Goal: Task Accomplishment & Management: Complete application form

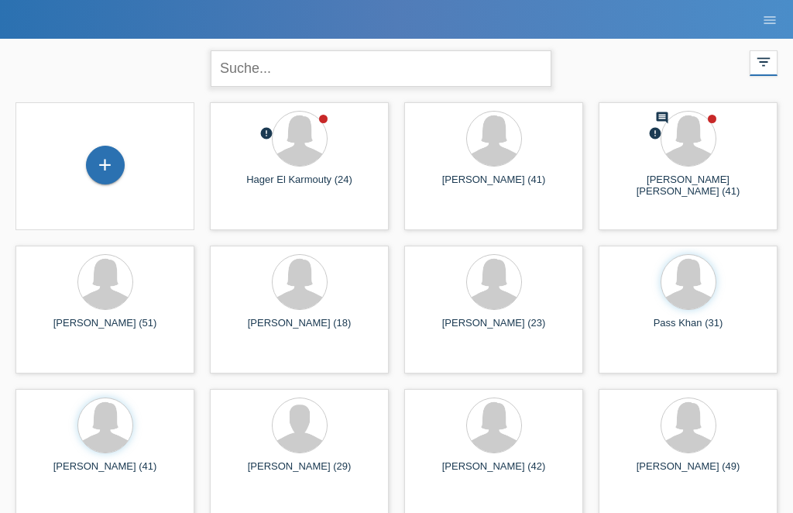
click at [346, 59] on input "text" at bounding box center [381, 68] width 341 height 36
type input "[PERSON_NAME]"
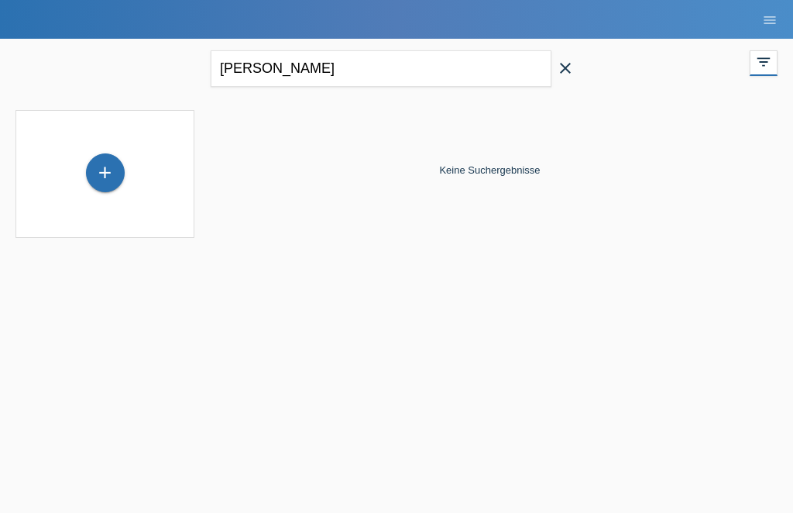
click at [567, 76] on icon "close" at bounding box center [565, 68] width 19 height 19
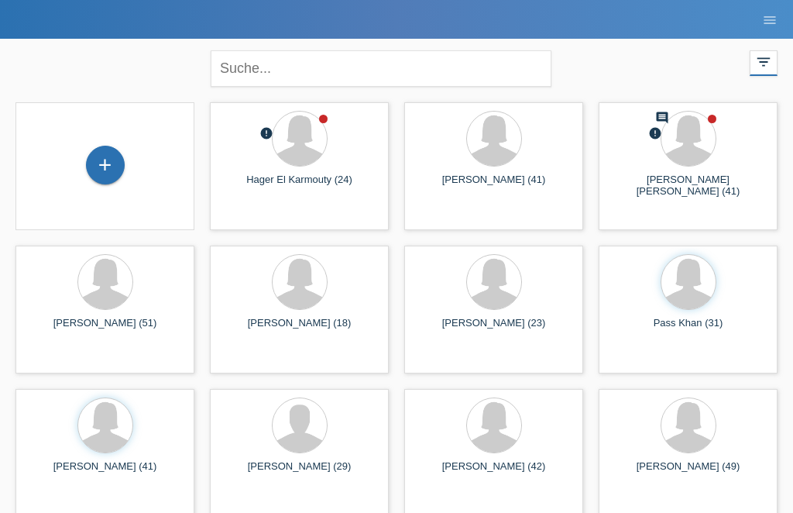
click at [118, 166] on div "+" at bounding box center [105, 165] width 37 height 26
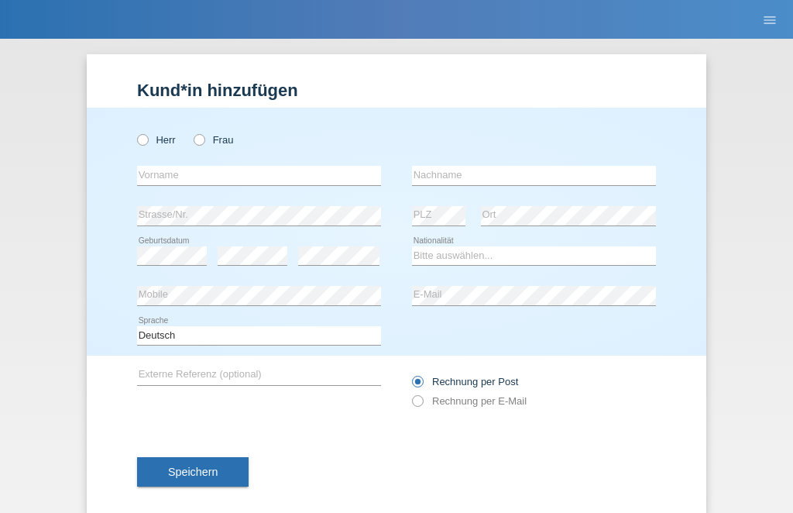
click at [194, 146] on label "Frau" at bounding box center [213, 140] width 39 height 12
click at [194, 144] on input "Frau" at bounding box center [199, 139] width 10 height 10
radio input "true"
click at [148, 182] on input "text" at bounding box center [259, 175] width 244 height 19
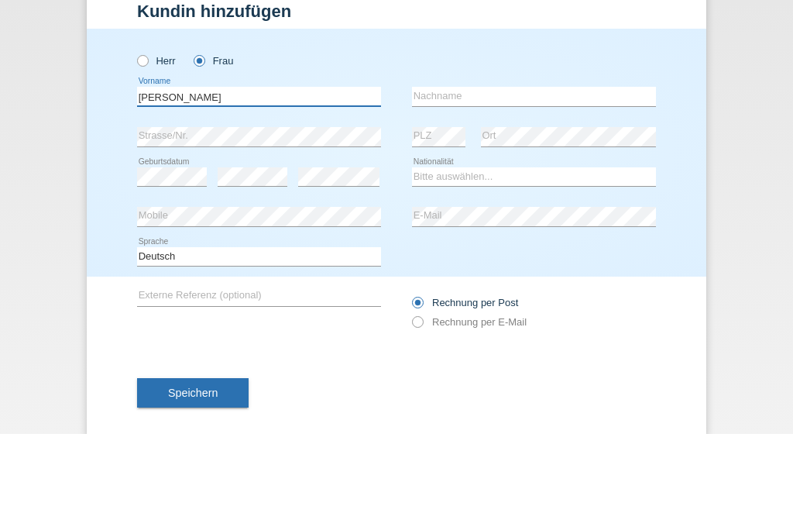
type input "[PERSON_NAME]"
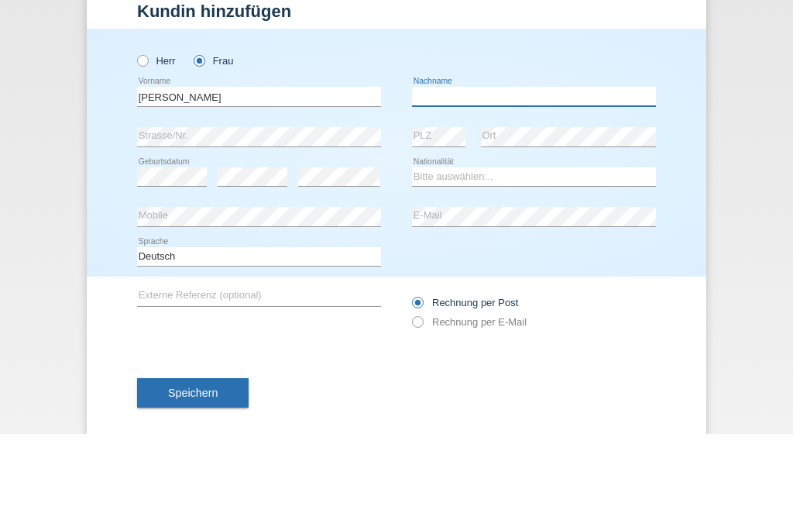
click at [567, 166] on input "text" at bounding box center [534, 175] width 244 height 19
type input "[PERSON_NAME]"
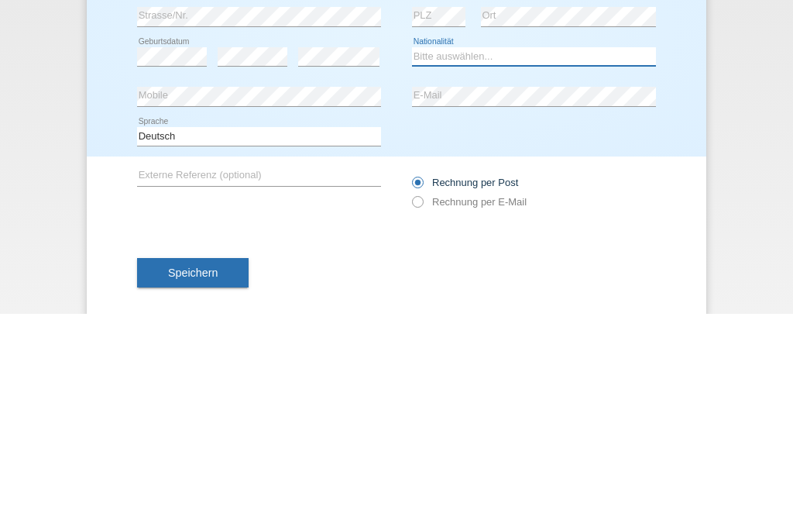
click at [429, 246] on select "Bitte auswählen... Schweiz Deutschland Liechtenstein Österreich ------------ Af…" at bounding box center [534, 255] width 244 height 19
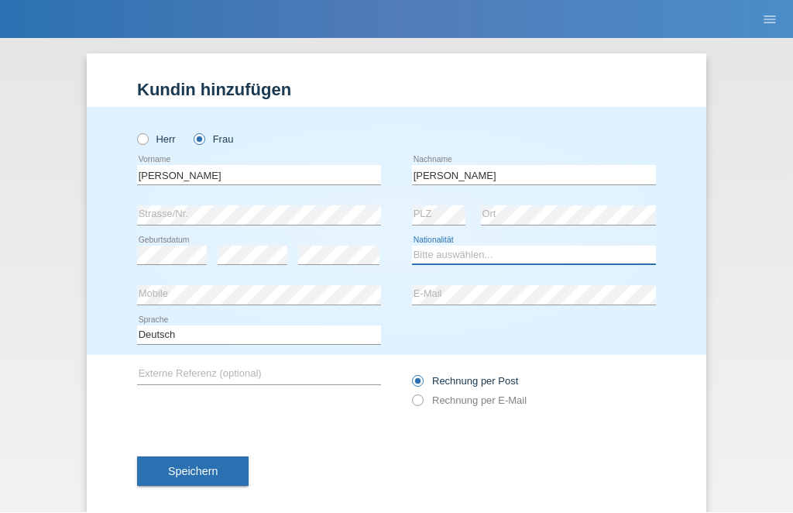
select select "CH"
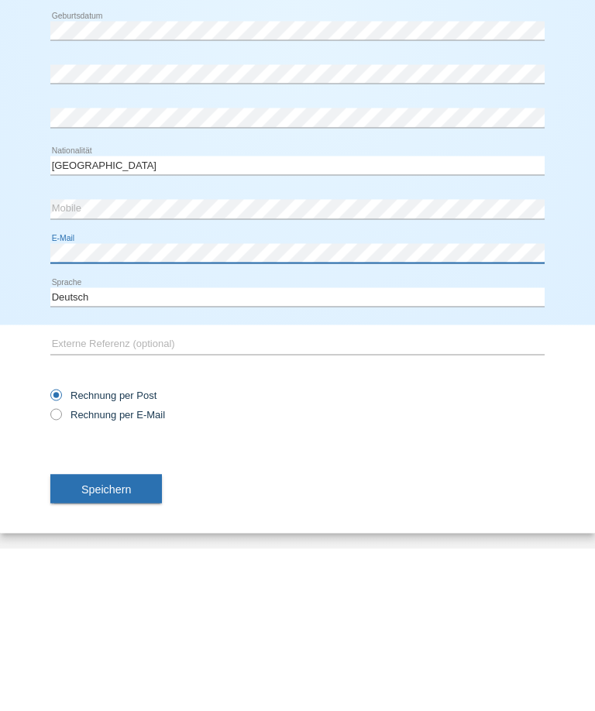
scroll to position [229, 0]
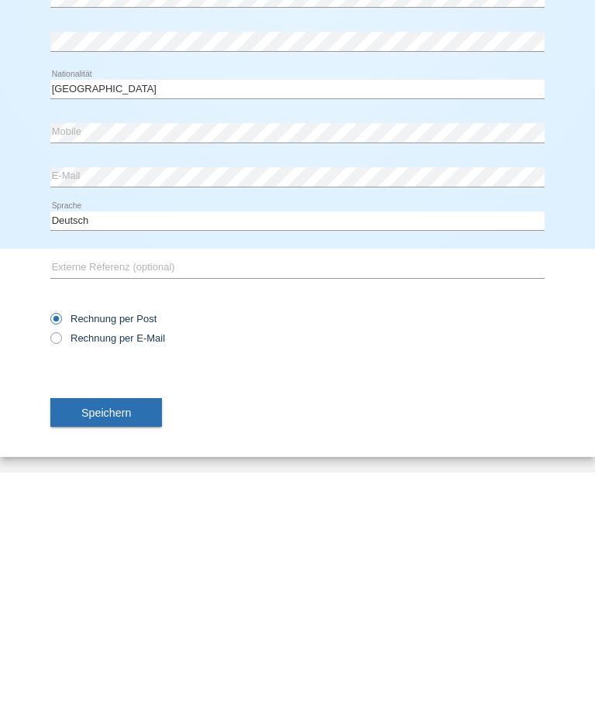
click at [141, 512] on button "Speichern" at bounding box center [106, 651] width 112 height 29
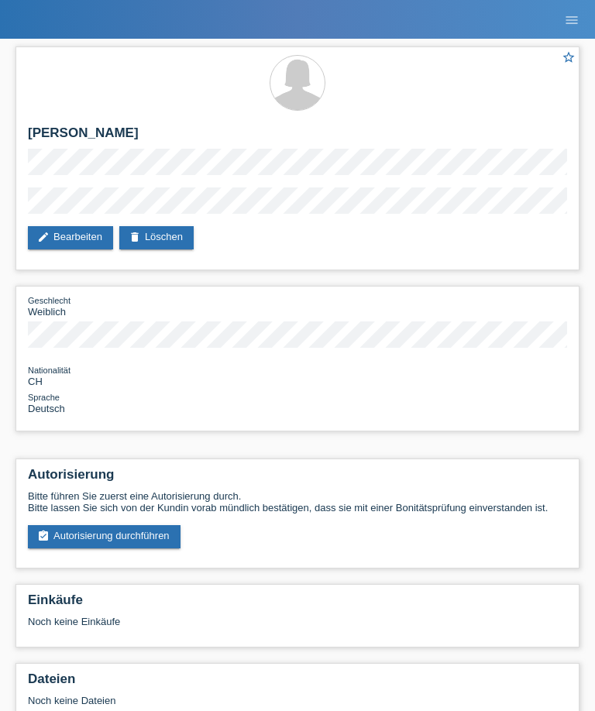
click at [156, 548] on link "assignment_turned_in Autorisierung durchführen" at bounding box center [104, 536] width 153 height 23
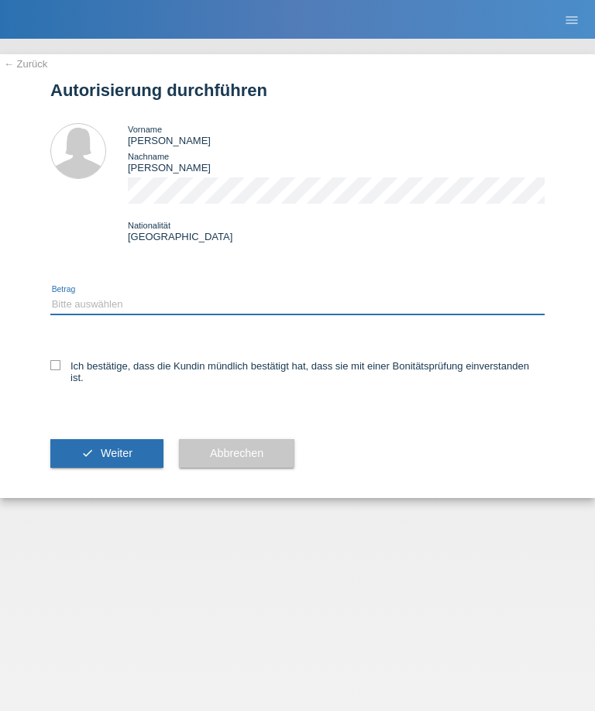
click at [283, 312] on select "Bitte auswählen CHF 1.00 - CHF 499.00 CHF 500.00 - CHF 1'999.00 CHF 2'000.00 - …" at bounding box center [297, 304] width 494 height 19
select select "2"
click at [50, 370] on icon at bounding box center [55, 365] width 10 height 10
click at [50, 370] on input "Ich bestätige, dass die Kundin mündlich bestätigt hat, dass sie mit einer Bonit…" at bounding box center [55, 365] width 10 height 10
checkbox input "true"
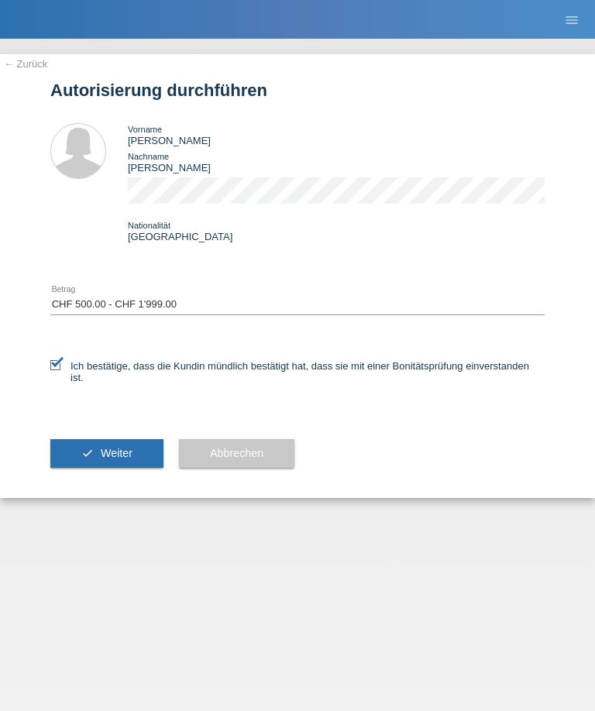
click at [130, 459] on span "Weiter" at bounding box center [117, 453] width 32 height 12
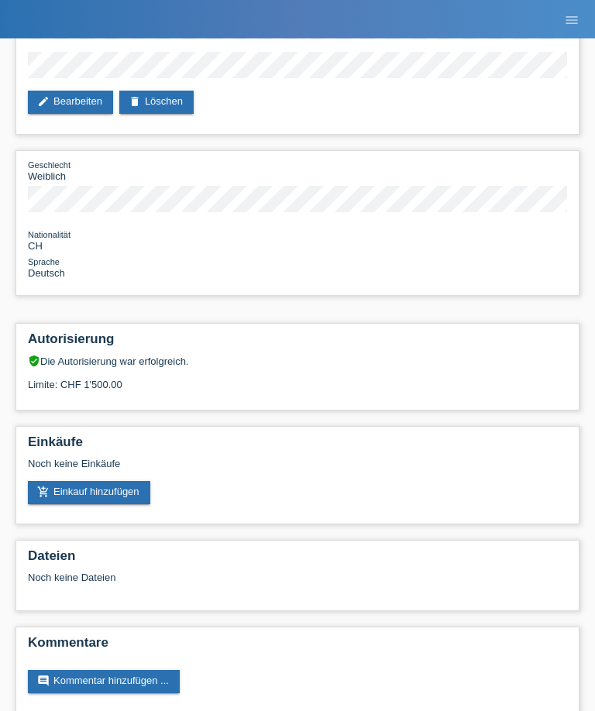
scroll to position [135, 0]
click at [115, 505] on link "add_shopping_cart Einkauf hinzufügen" at bounding box center [89, 493] width 122 height 23
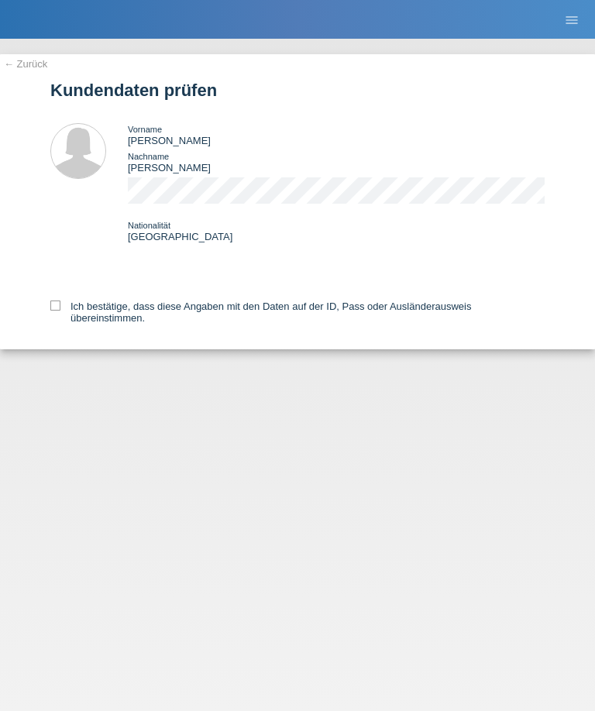
click at [50, 311] on icon at bounding box center [55, 305] width 10 height 10
click at [50, 311] on input "Ich bestätige, dass diese Angaben mit den Daten auf der ID, Pass oder Ausländer…" at bounding box center [55, 305] width 10 height 10
checkbox input "true"
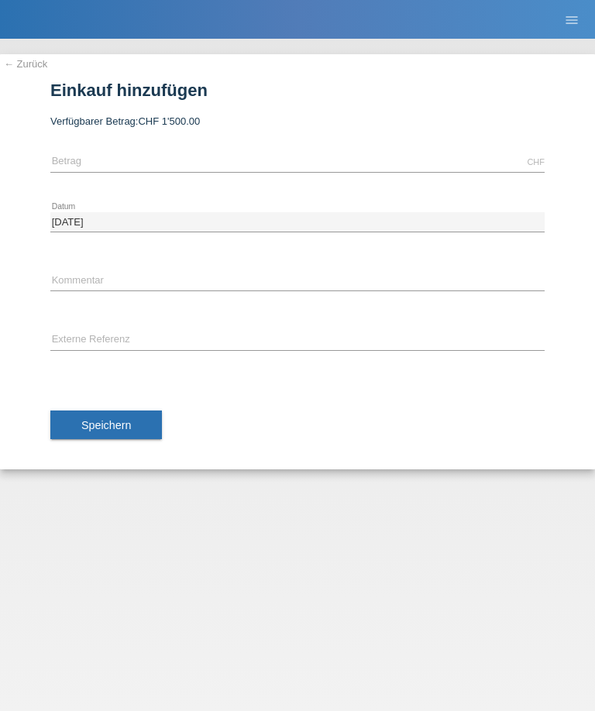
click at [227, 150] on div "CHF error [GEOGRAPHIC_DATA]" at bounding box center [297, 162] width 494 height 40
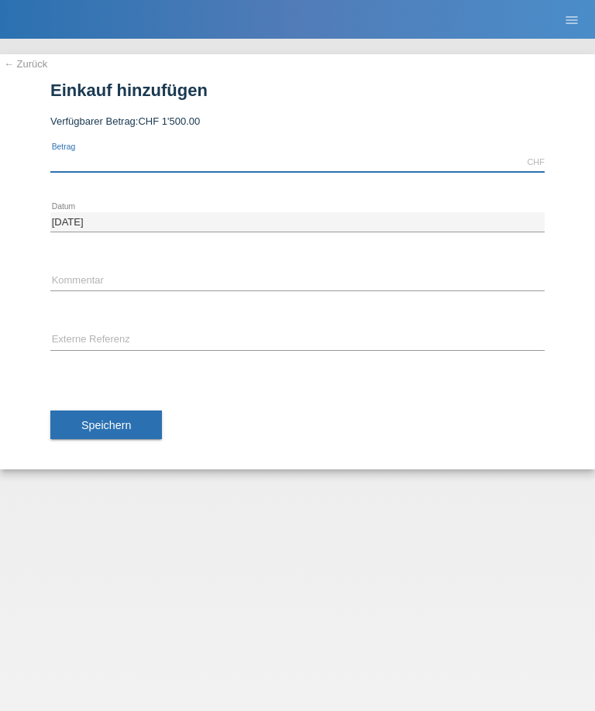
click at [195, 164] on input "text" at bounding box center [297, 162] width 494 height 19
type input "598.00"
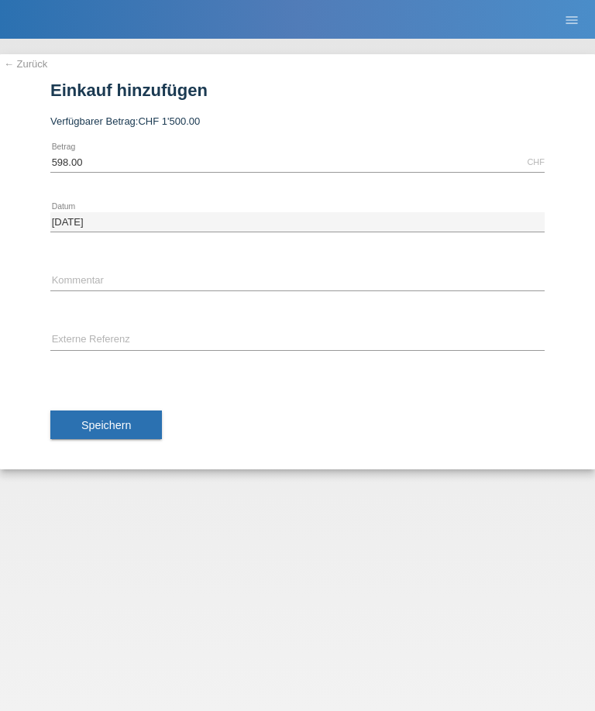
click at [123, 426] on span "Speichern" at bounding box center [106, 425] width 50 height 12
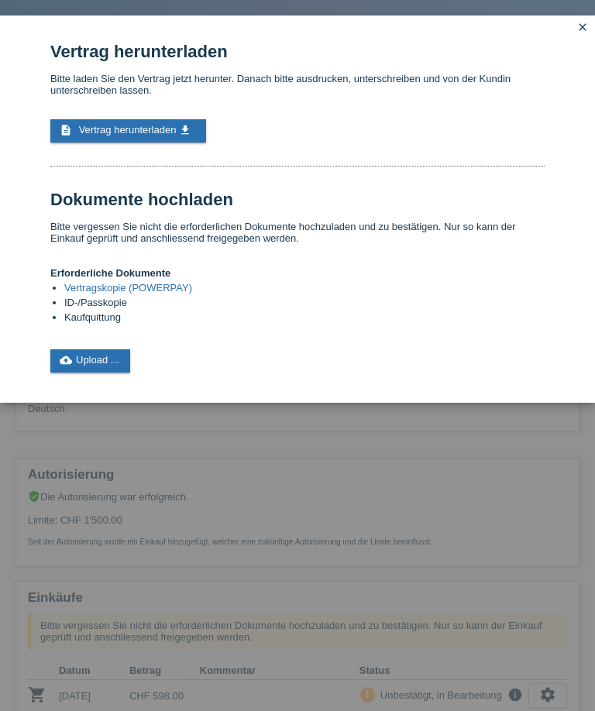
click at [144, 136] on span "Vertrag herunterladen" at bounding box center [128, 130] width 98 height 12
